Goal: Navigation & Orientation: Understand site structure

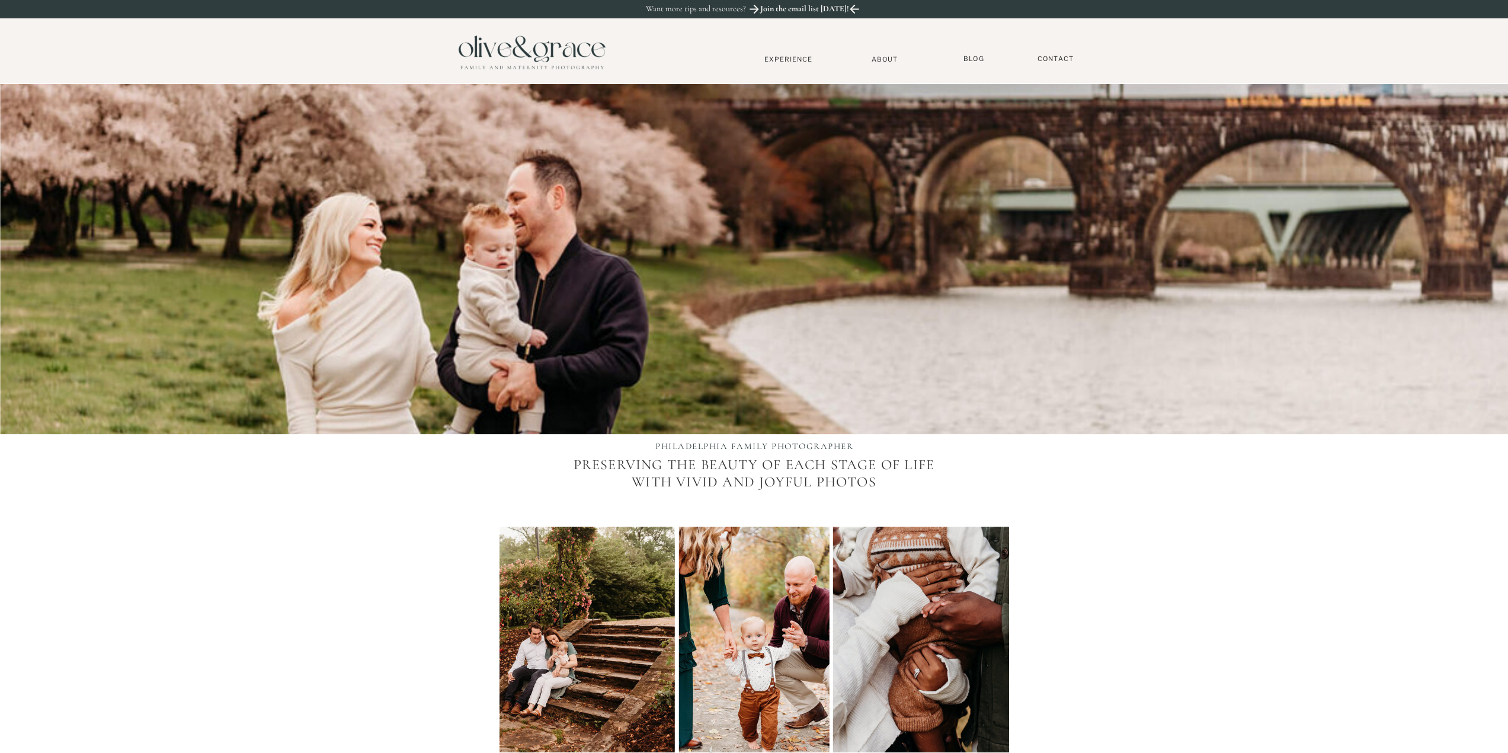
drag, startPoint x: 1267, startPoint y: 536, endPoint x: 1257, endPoint y: 177, distance: 359.1
click at [794, 58] on nav "Experience" at bounding box center [788, 59] width 78 height 8
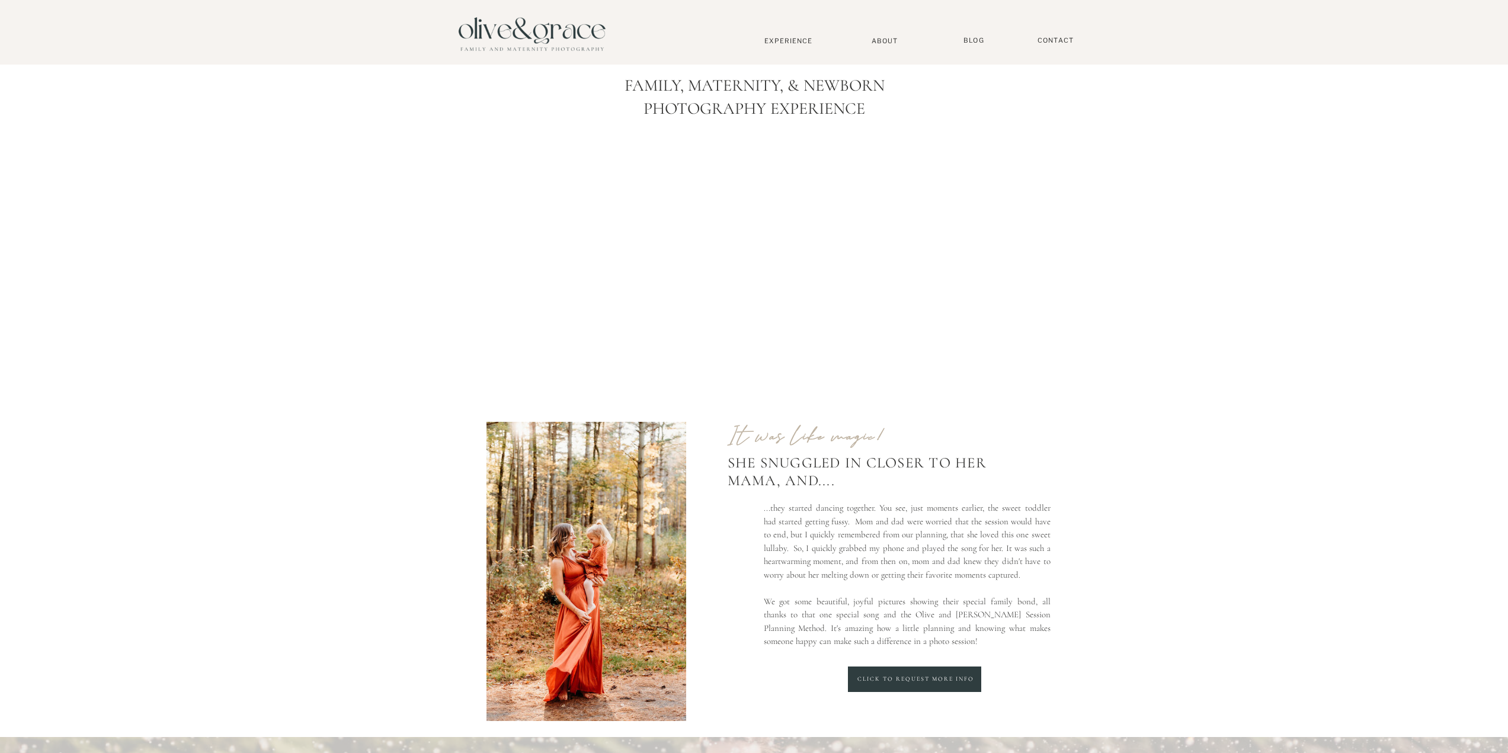
drag, startPoint x: 387, startPoint y: 499, endPoint x: 366, endPoint y: 139, distance: 360.2
click at [887, 42] on nav "About" at bounding box center [885, 41] width 36 height 8
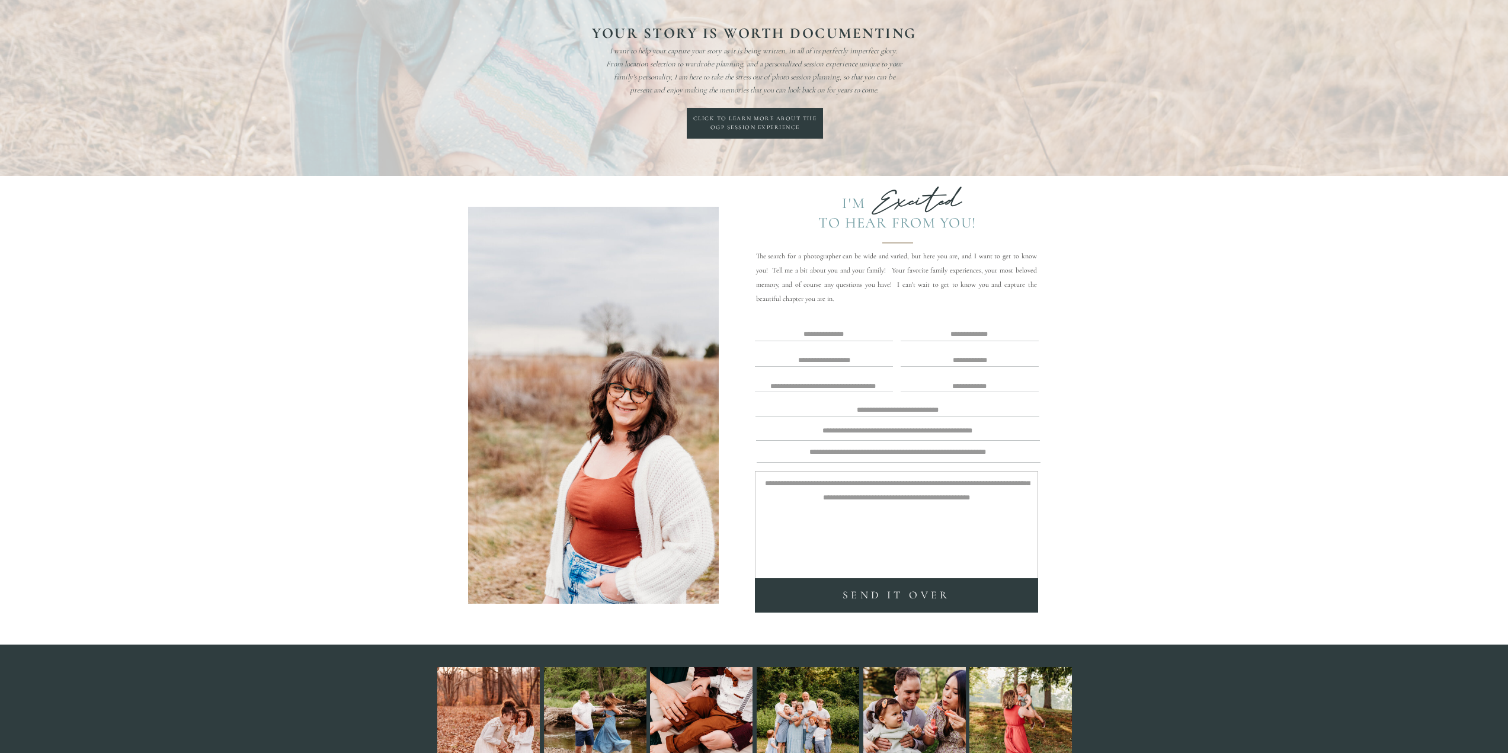
scroll to position [2458, 0]
